Goal: Task Accomplishment & Management: Manage account settings

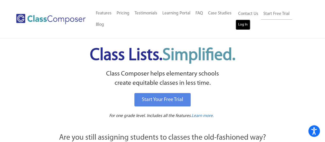
click at [242, 25] on link "Log In" at bounding box center [243, 25] width 15 height 10
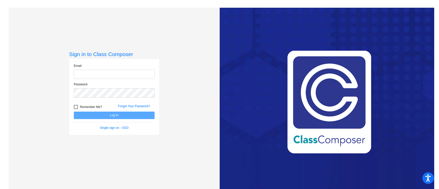
type input "[EMAIL_ADDRESS][DOMAIN_NAME]"
click at [117, 114] on button "Log In" at bounding box center [114, 115] width 81 height 7
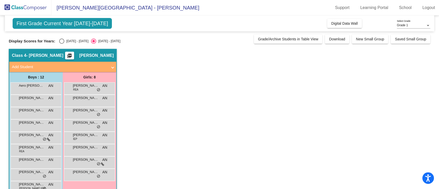
click at [63, 41] on div "Select an option" at bounding box center [61, 41] width 5 height 5
click at [62, 44] on input "[DATE] - [DATE]" at bounding box center [61, 44] width 0 height 0
radio input "true"
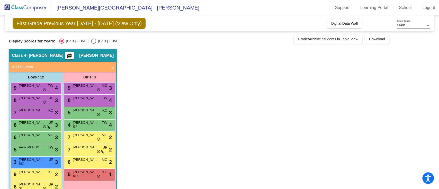
scroll to position [34, 0]
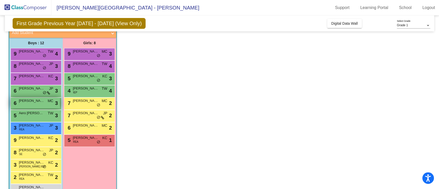
click at [35, 102] on span "[PERSON_NAME]" at bounding box center [32, 100] width 26 height 5
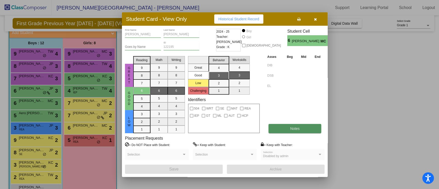
click at [312, 127] on button "Notes" at bounding box center [294, 128] width 53 height 9
